Goal: Book appointment/travel/reservation

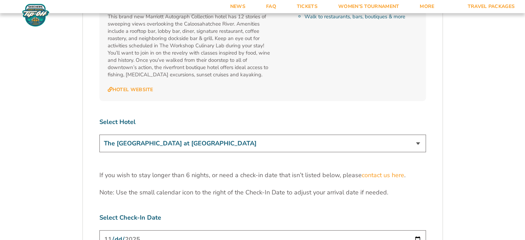
scroll to position [2040, 0]
click at [194, 136] on select "The [GEOGRAPHIC_DATA] at [GEOGRAPHIC_DATA] [GEOGRAPHIC_DATA] [GEOGRAPHIC_DATA],…" at bounding box center [262, 145] width 327 height 18
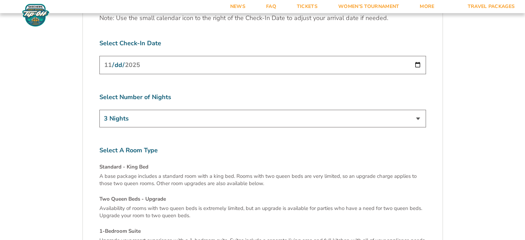
scroll to position [2215, 0]
click at [182, 56] on input "[DATE]" at bounding box center [262, 65] width 327 height 18
click at [417, 56] on input "[DATE]" at bounding box center [262, 65] width 327 height 18
type input "[DATE]"
click at [172, 110] on select "3 Nights 4 Nights 5 Nights 6 Nights" at bounding box center [262, 119] width 327 height 18
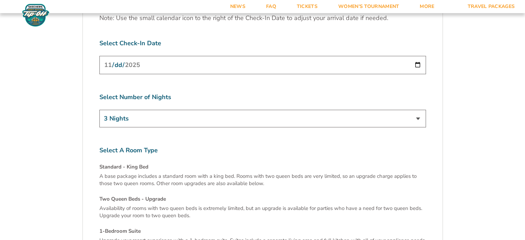
click at [99, 110] on select "3 Nights 4 Nights 5 Nights 6 Nights" at bounding box center [262, 119] width 327 height 18
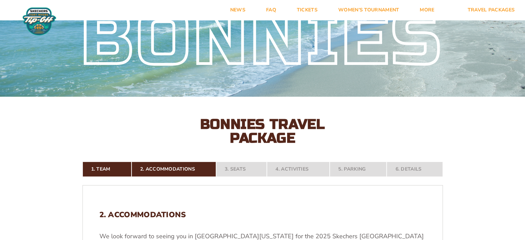
scroll to position [0, 0]
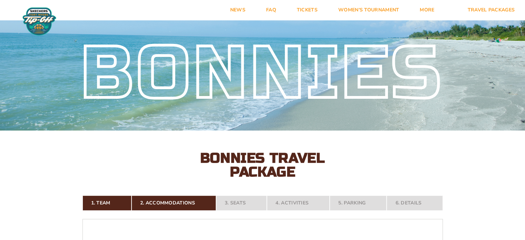
click at [234, 200] on nav "1. Team 2. Accommodations 3. Seats 4. Activities 5. Parking 6. Details" at bounding box center [263, 203] width 361 height 15
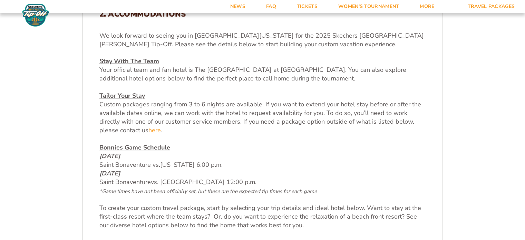
scroll to position [236, 0]
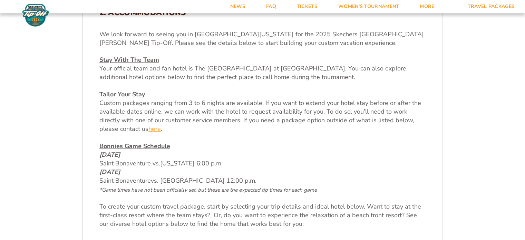
click at [149, 131] on link "here" at bounding box center [155, 129] width 12 height 9
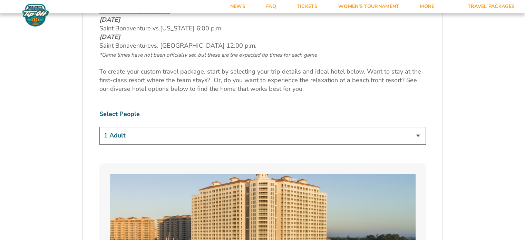
scroll to position [370, 0]
click at [185, 140] on select "1 Adult 2 Adults 3 Adults 4 Adults 2 Adults + 1 Child 2 Adults + 2 Children 2 A…" at bounding box center [262, 136] width 327 height 18
select select "4 Adults"
click at [99, 127] on select "1 Adult 2 Adults 3 Adults 4 Adults 2 Adults + 1 Child 2 Adults + 2 Children 2 A…" at bounding box center [262, 136] width 327 height 18
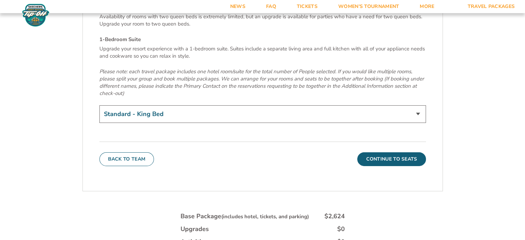
scroll to position [2407, 0]
click at [162, 105] on select "Standard - King Bed Two Queen Beds - Upgrade (+$15 per night) 1-Bedroom Suite (…" at bounding box center [262, 114] width 327 height 18
click at [203, 68] on em "Please note: each travel package includes one hotel room/suite for the total nu…" at bounding box center [261, 82] width 325 height 29
